Goal: Contribute content: Contribute content

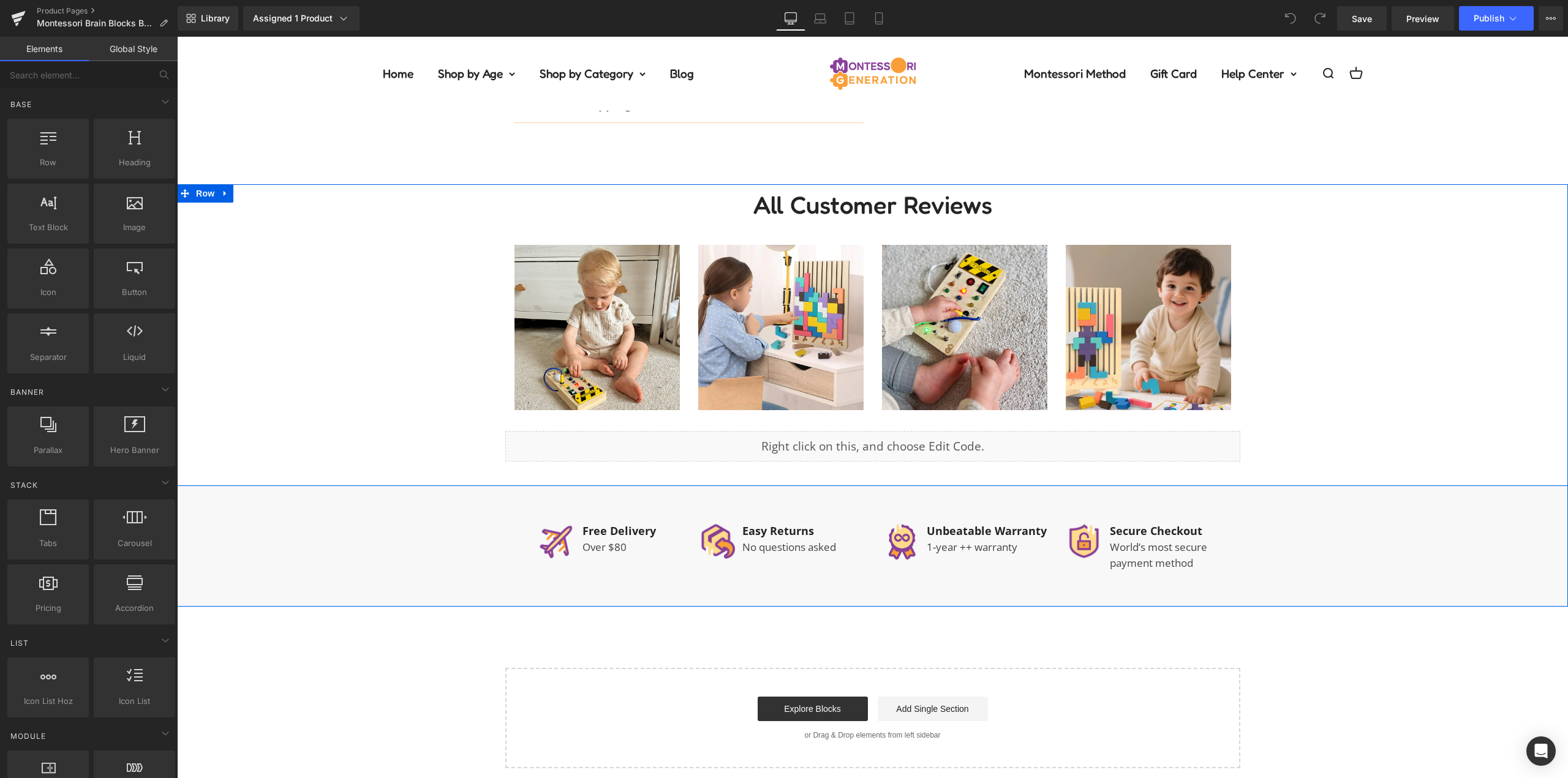
click at [1137, 330] on span "Image" at bounding box center [1148, 327] width 26 height 15
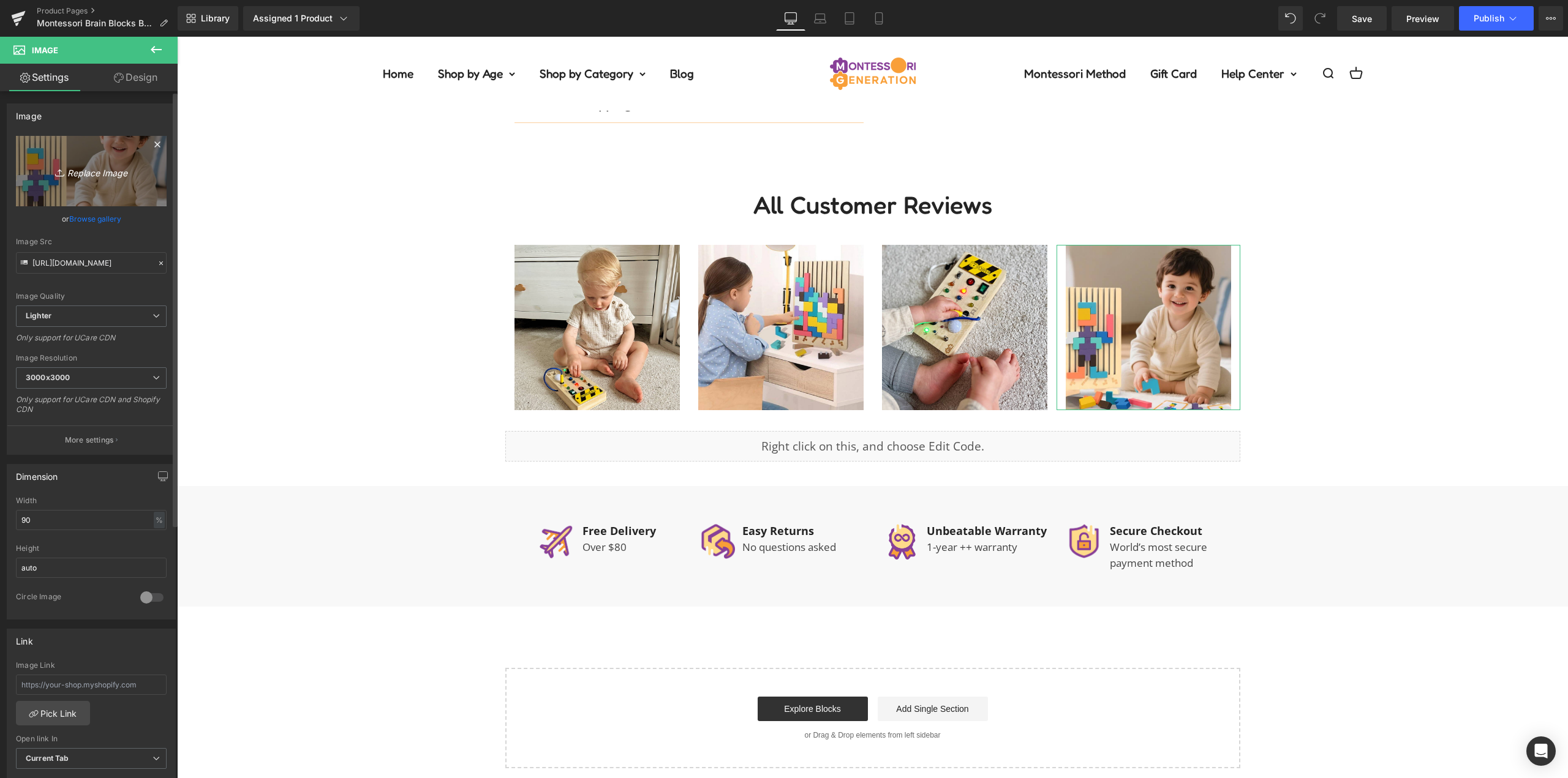
click at [106, 168] on icon "Replace Image" at bounding box center [91, 171] width 98 height 15
type input "C:\fakepath\Untitled design (1).jpg"
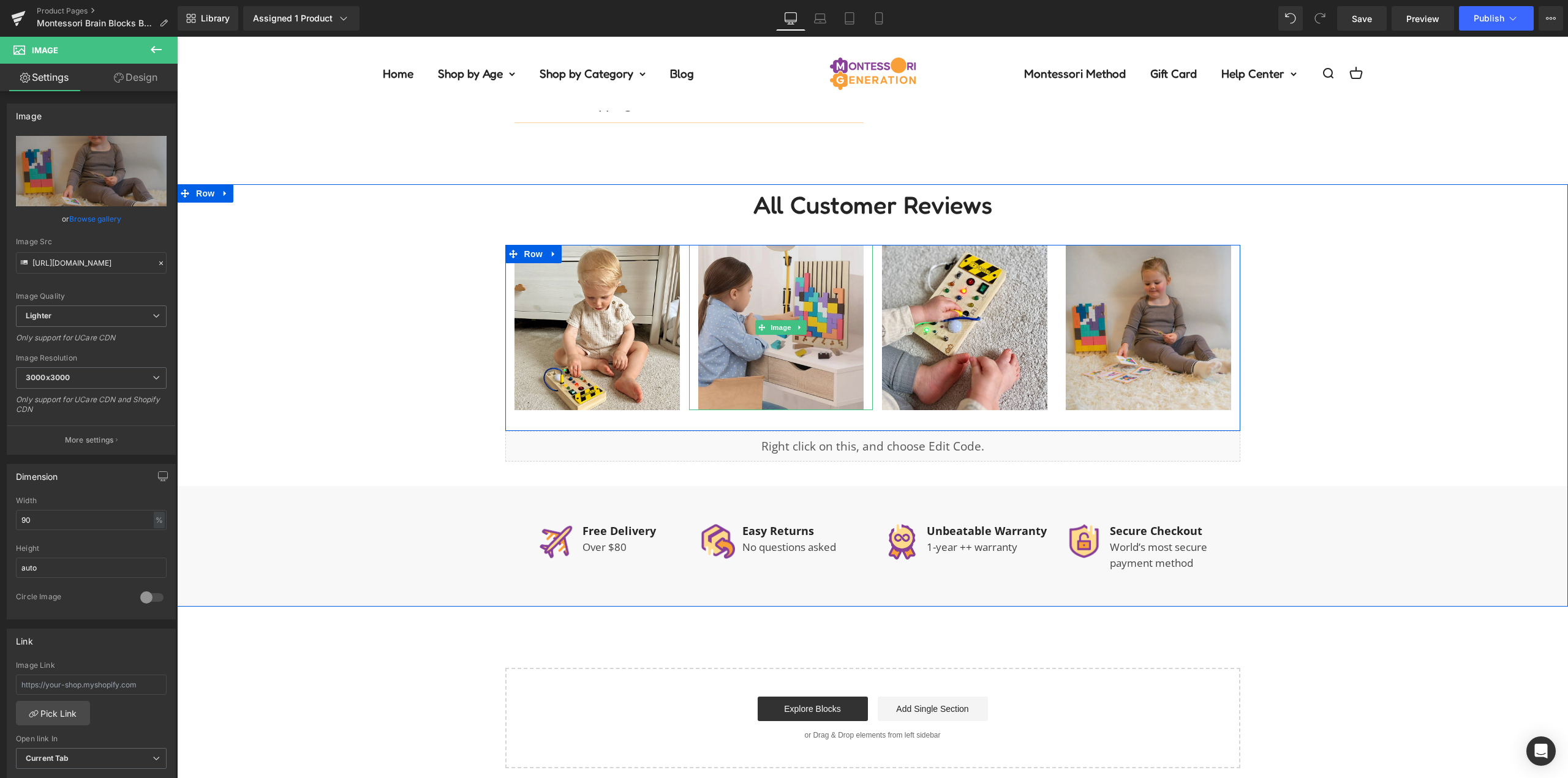
click at [777, 318] on img at bounding box center [781, 327] width 165 height 165
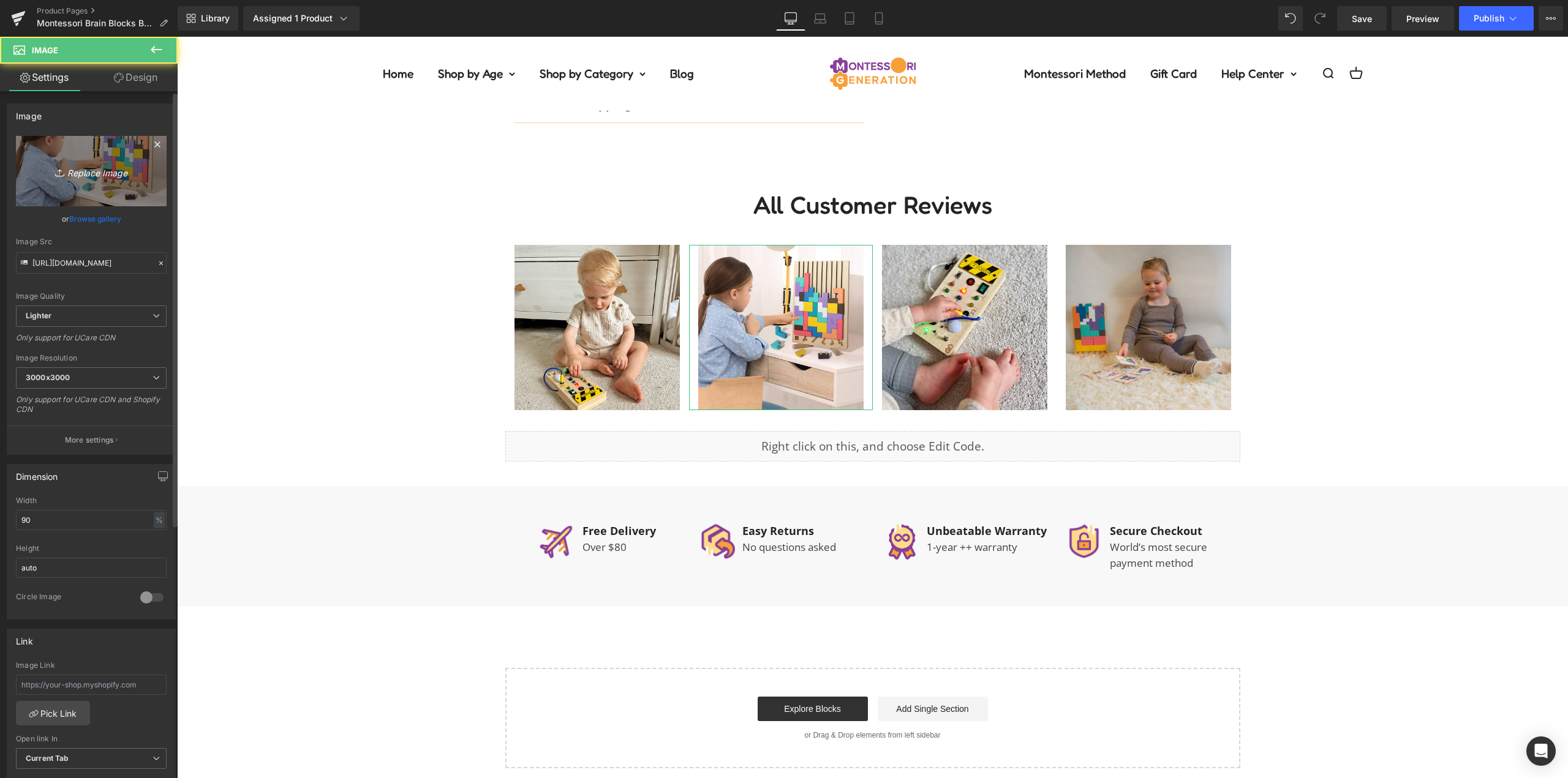
click at [104, 178] on icon "Replace Image" at bounding box center [91, 171] width 98 height 15
type input "C:\fakepath\Untitled design (2) (1).jpg"
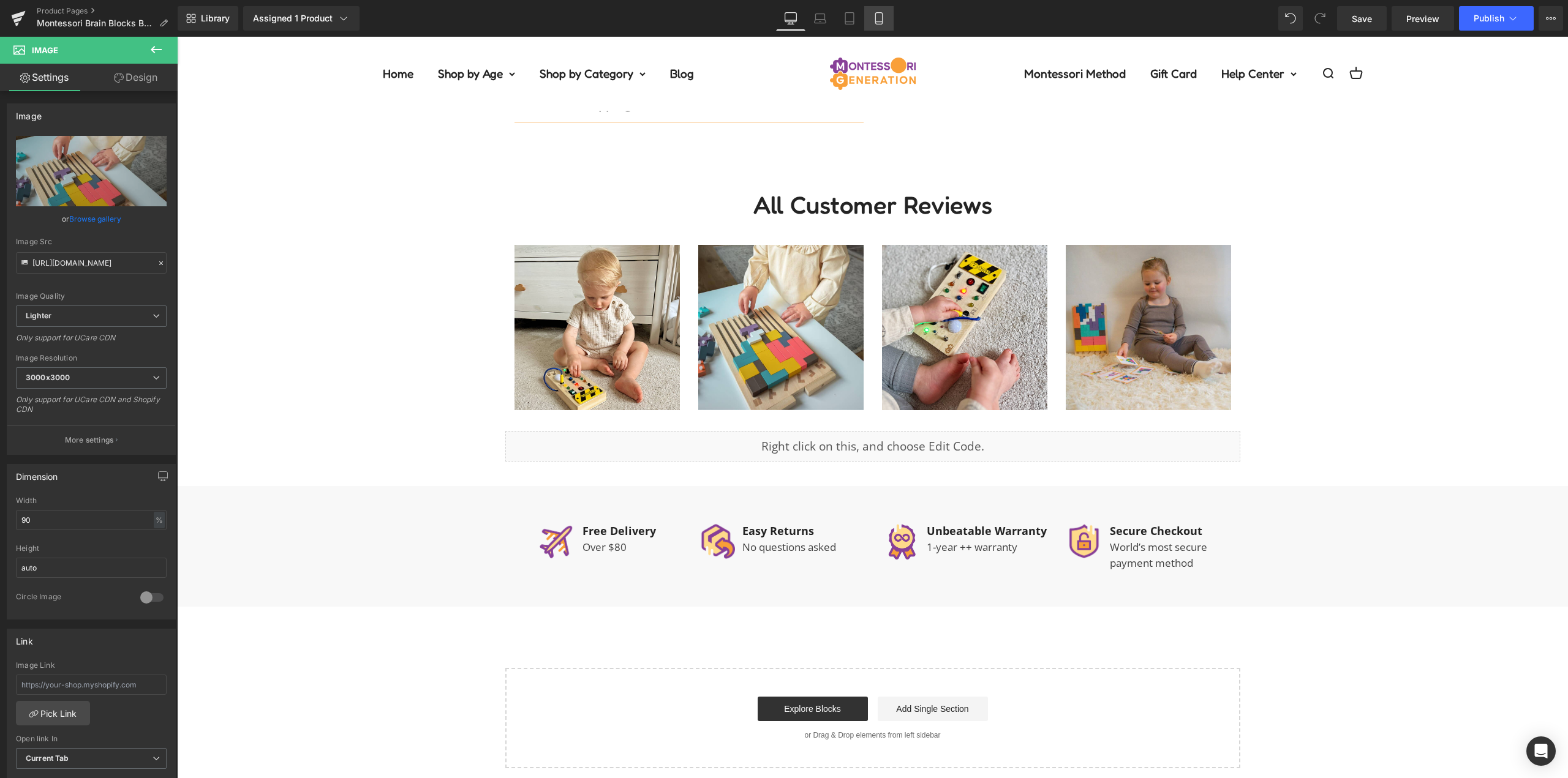
click at [875, 23] on icon at bounding box center [878, 18] width 12 height 12
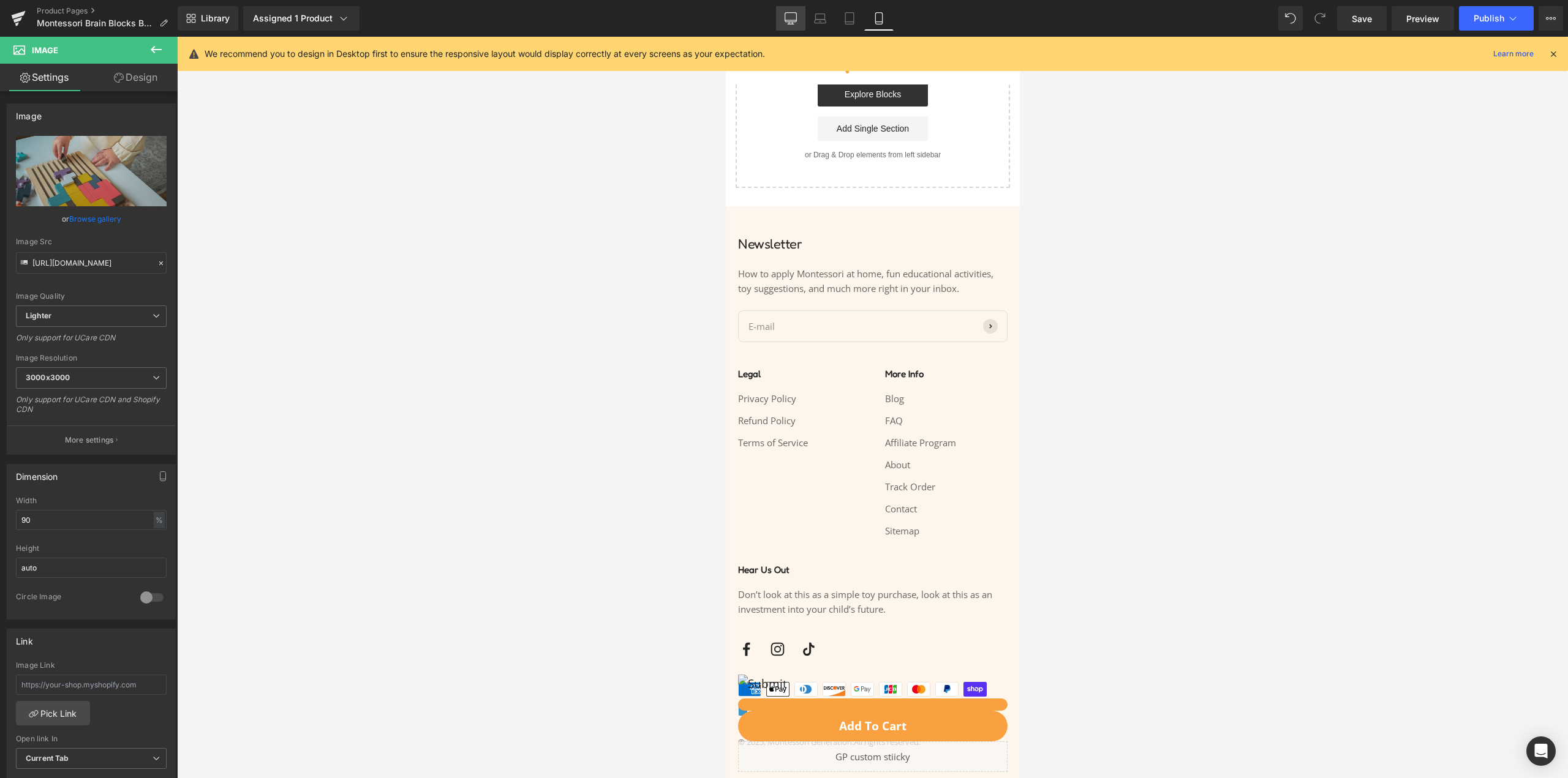
scroll to position [1300, 0]
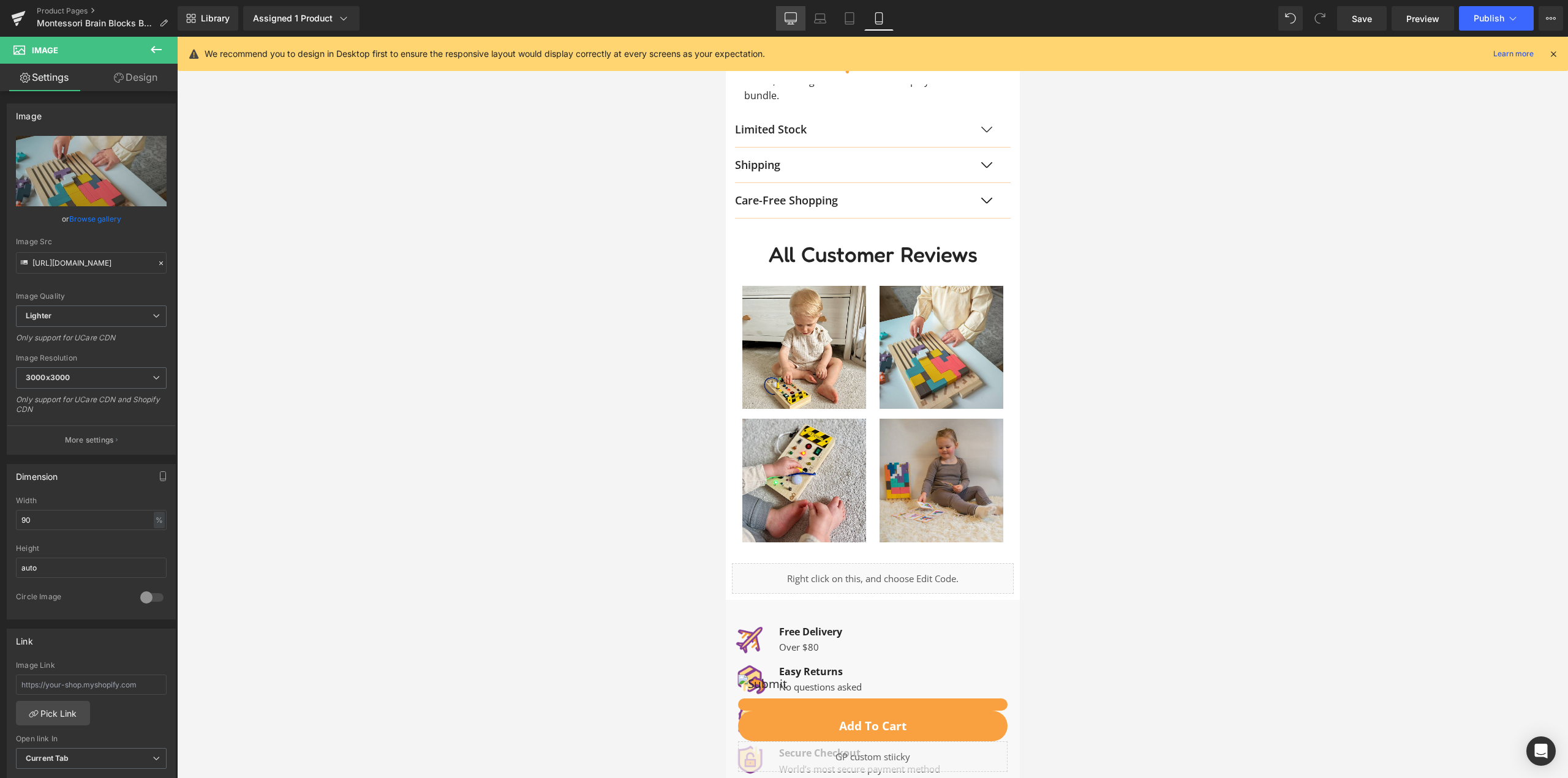
click at [790, 19] on icon at bounding box center [790, 18] width 12 height 12
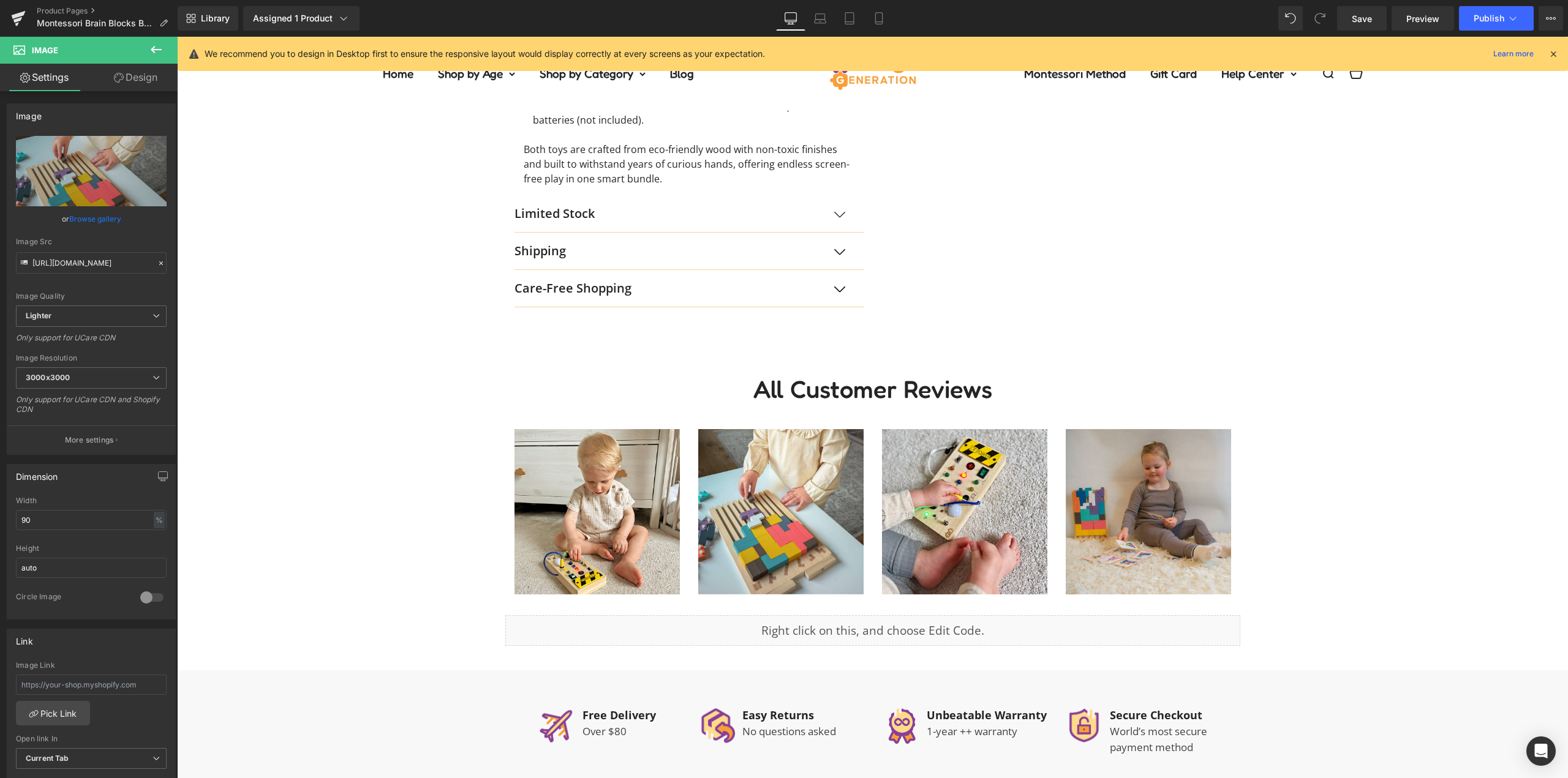
scroll to position [756, 0]
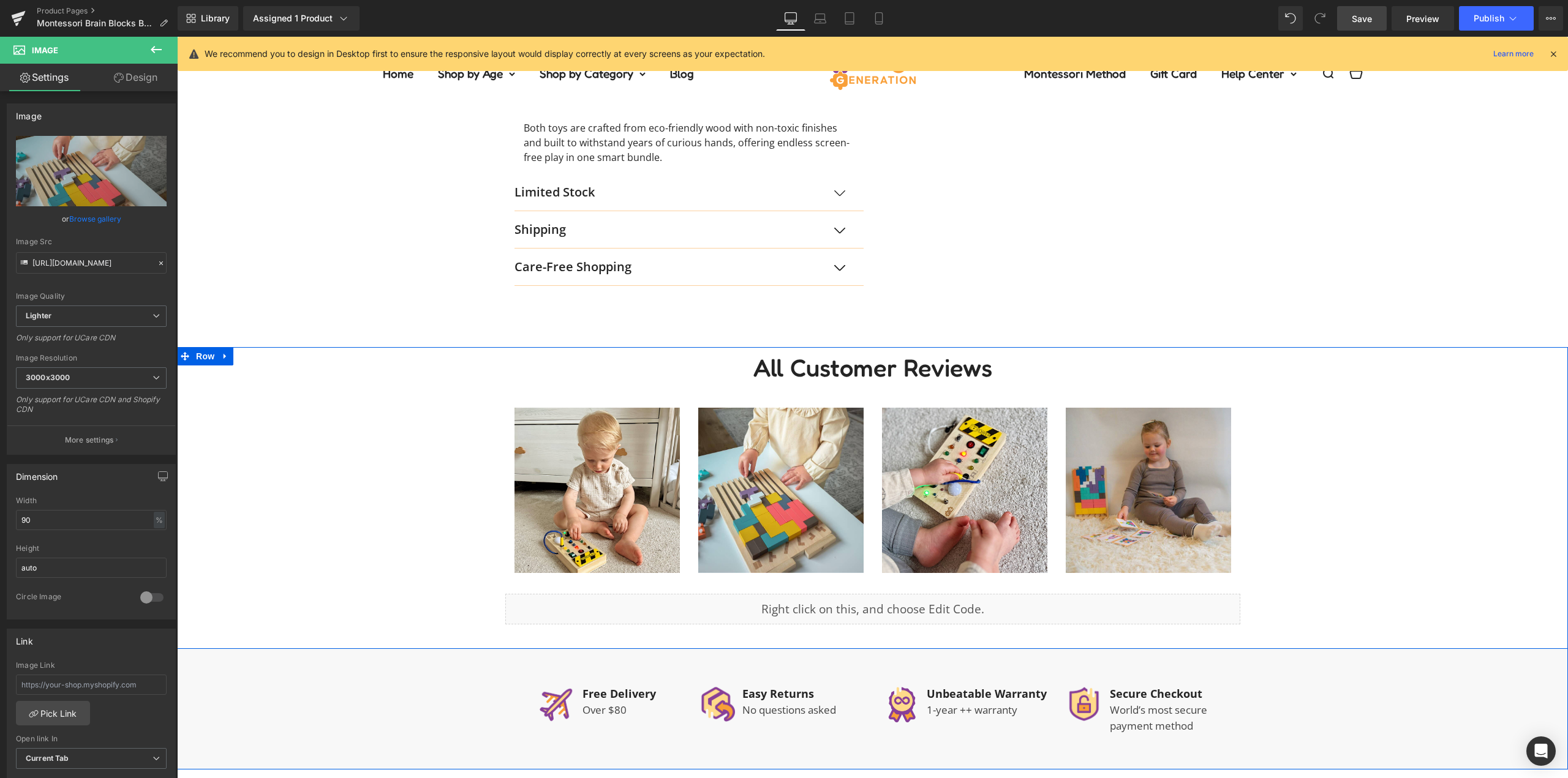
click at [1365, 18] on span "Save" at bounding box center [1361, 18] width 20 height 13
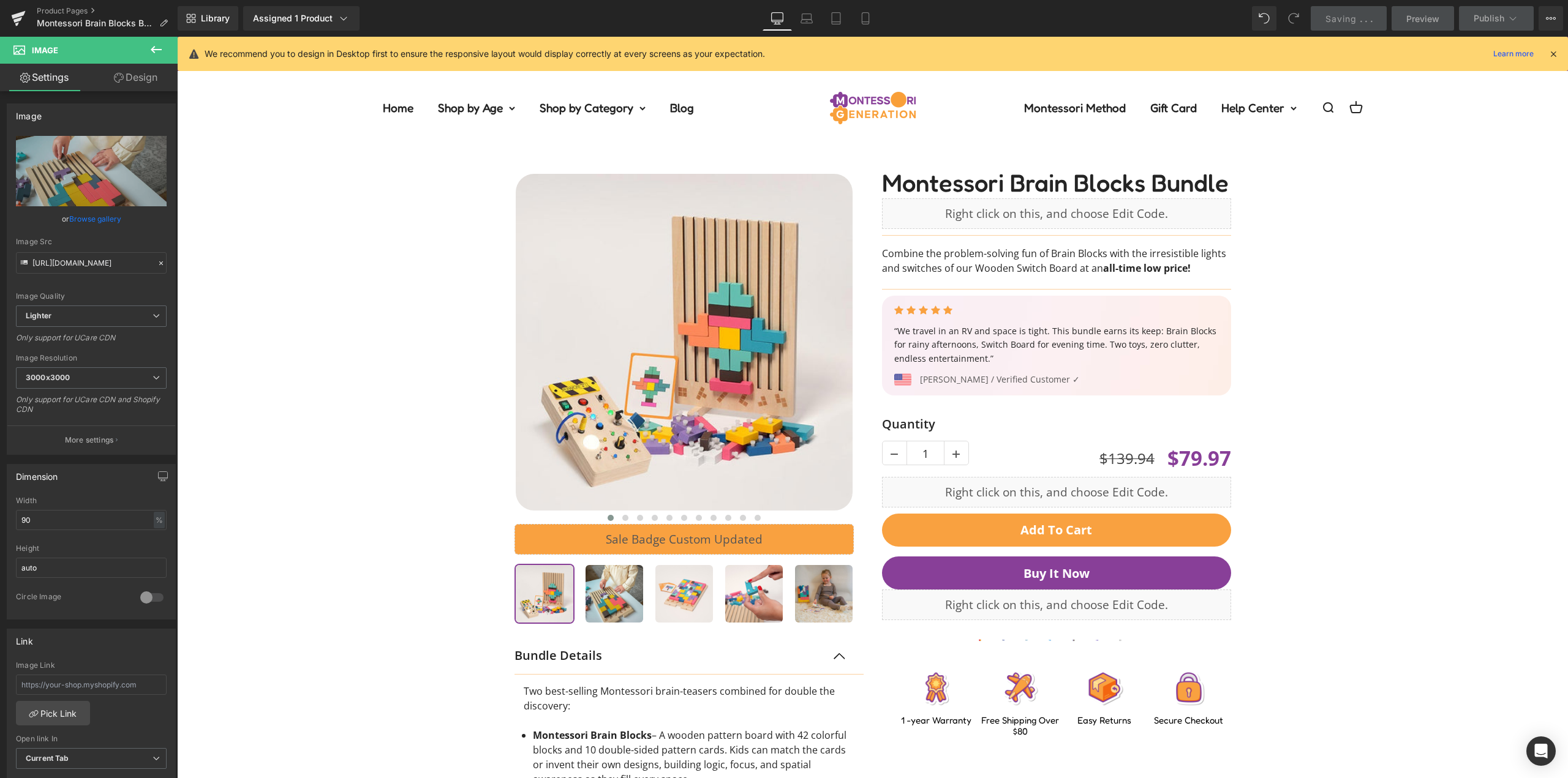
scroll to position [0, 0]
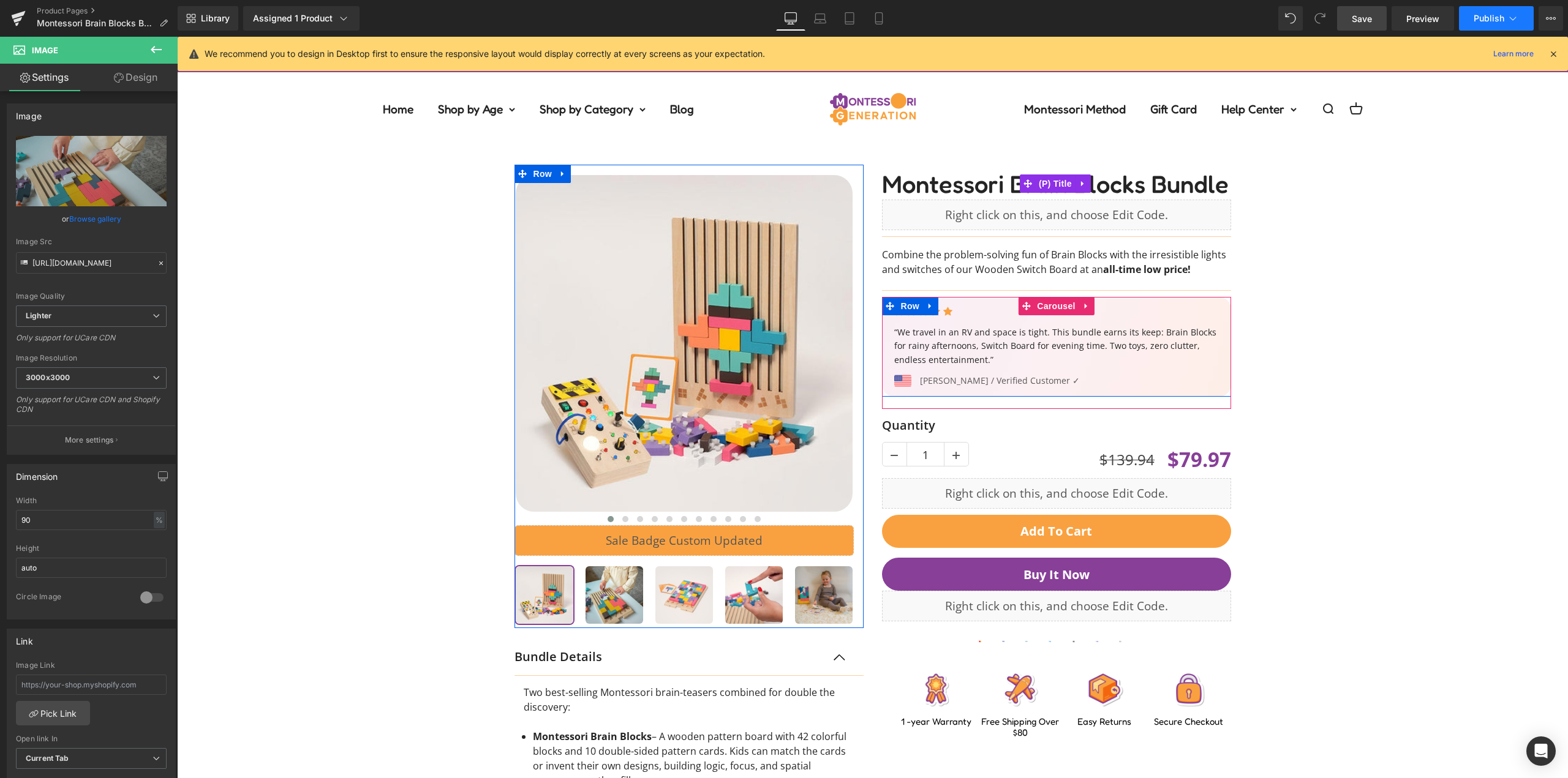
click at [1504, 13] on span "Publish" at bounding box center [1489, 18] width 31 height 10
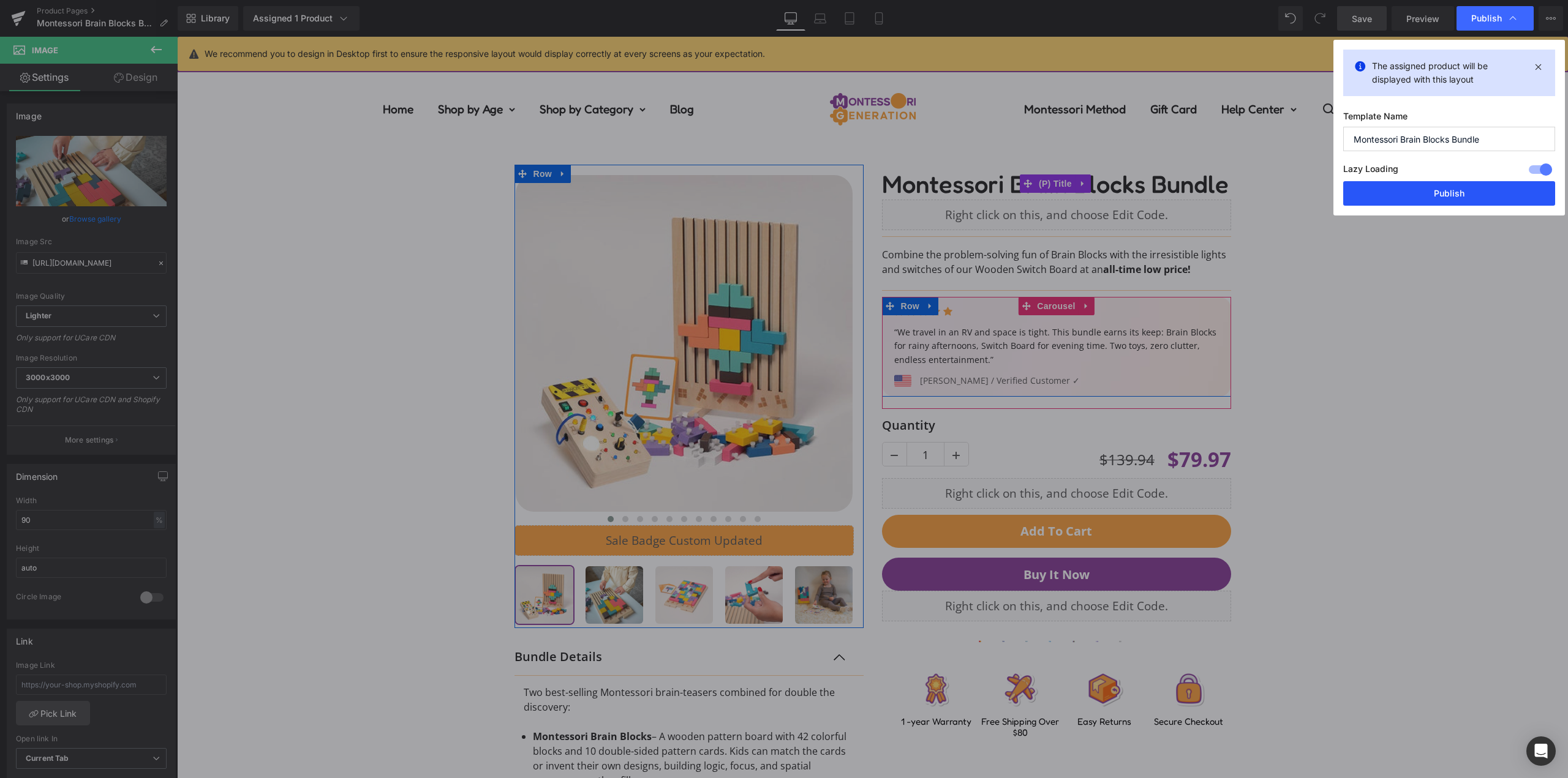
click at [1452, 184] on button "Publish" at bounding box center [1449, 193] width 212 height 25
